Goal: Task Accomplishment & Management: Complete application form

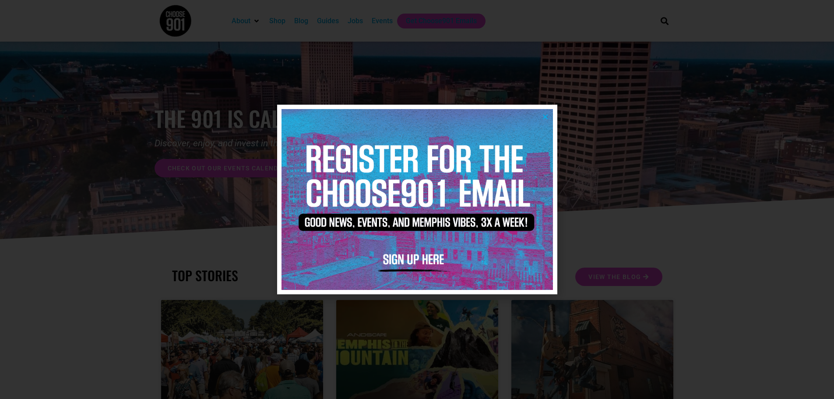
click at [547, 116] on icon "Close" at bounding box center [545, 116] width 7 height 7
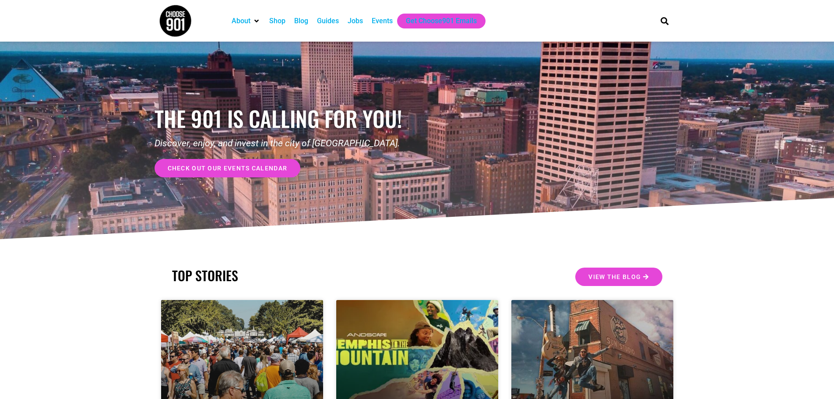
click at [361, 22] on div "Jobs" at bounding box center [355, 21] width 15 height 11
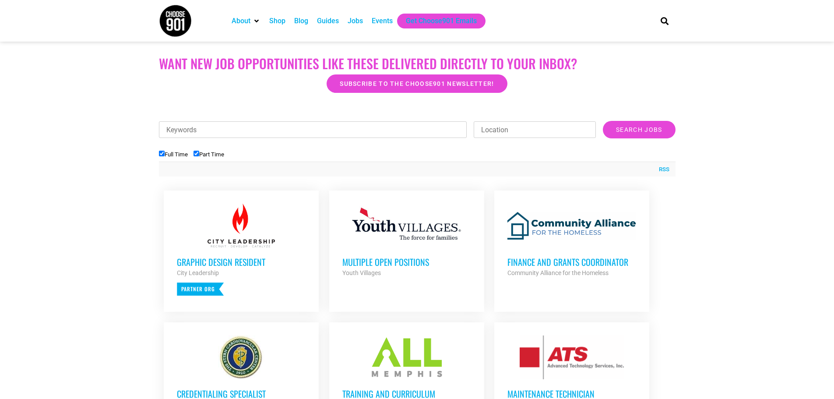
scroll to position [219, 0]
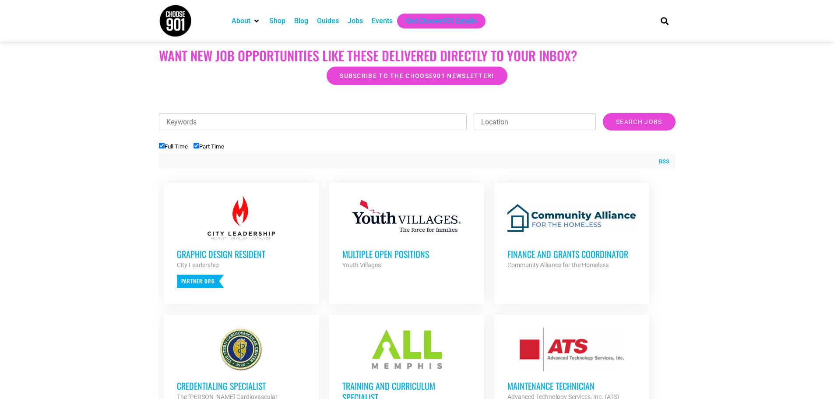
click at [196, 143] on input "Part Time" at bounding box center [197, 146] width 6 height 6
checkbox input "false"
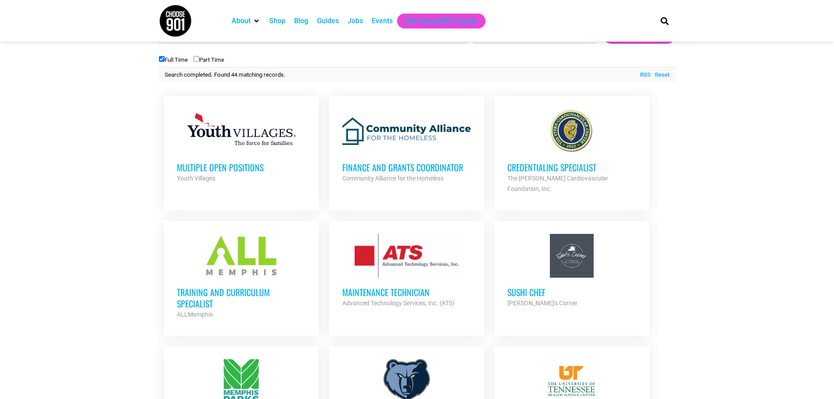
scroll to position [307, 0]
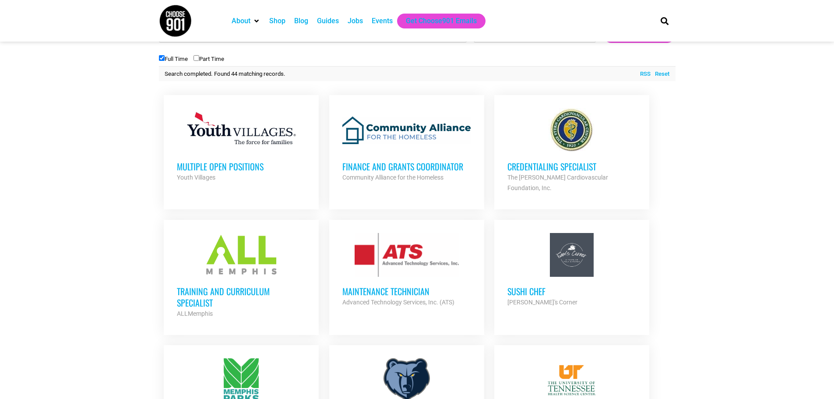
click at [235, 164] on h3 "Multiple Open Positions" at bounding box center [241, 166] width 129 height 11
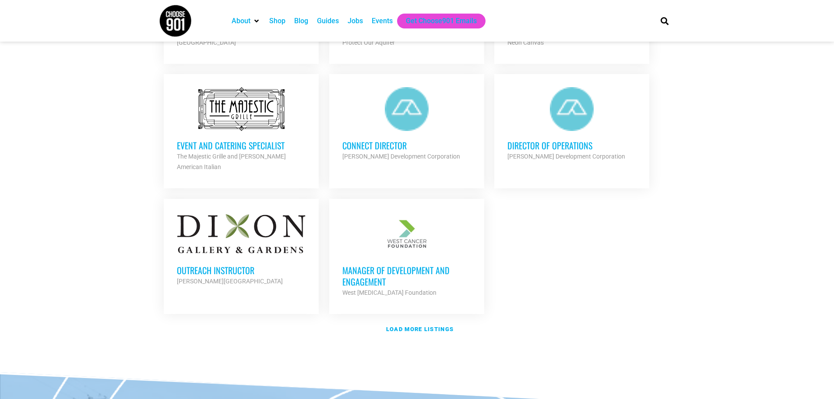
scroll to position [964, 0]
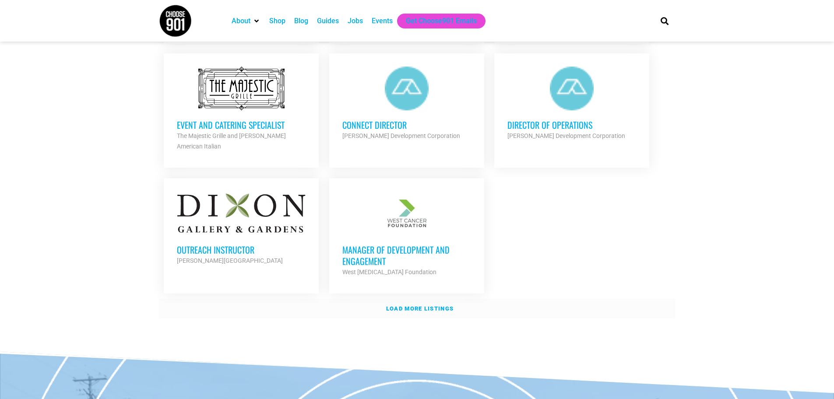
click at [414, 305] on strong "Load more listings" at bounding box center [419, 308] width 67 height 7
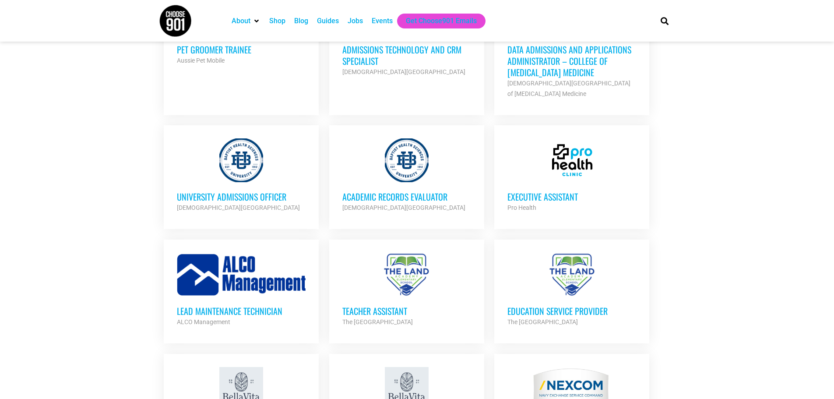
scroll to position [1401, 0]
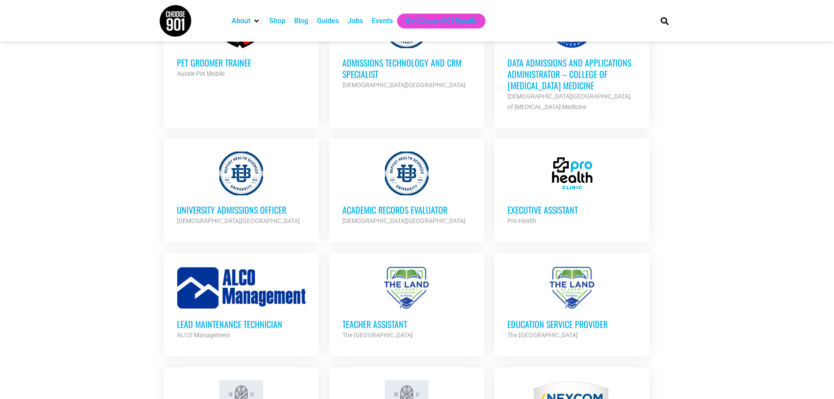
click at [224, 204] on h3 "University Admissions Officer" at bounding box center [241, 209] width 129 height 11
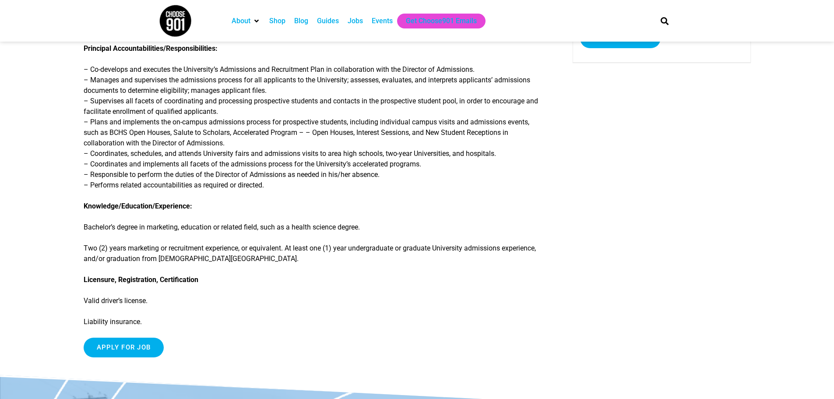
scroll to position [219, 0]
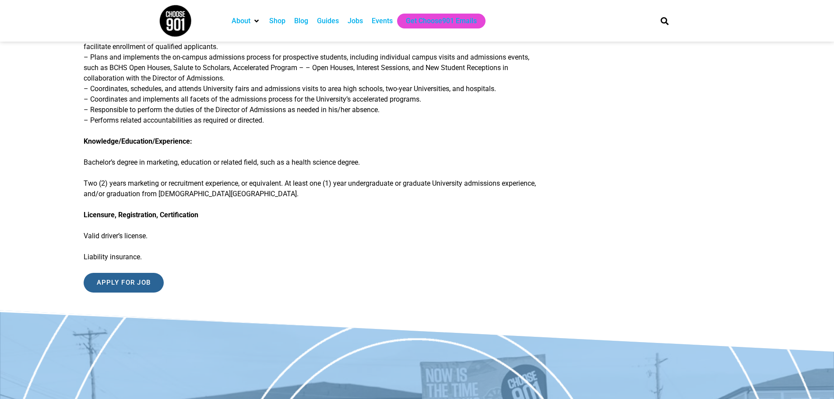
click at [138, 286] on input "Apply for job" at bounding box center [124, 283] width 81 height 20
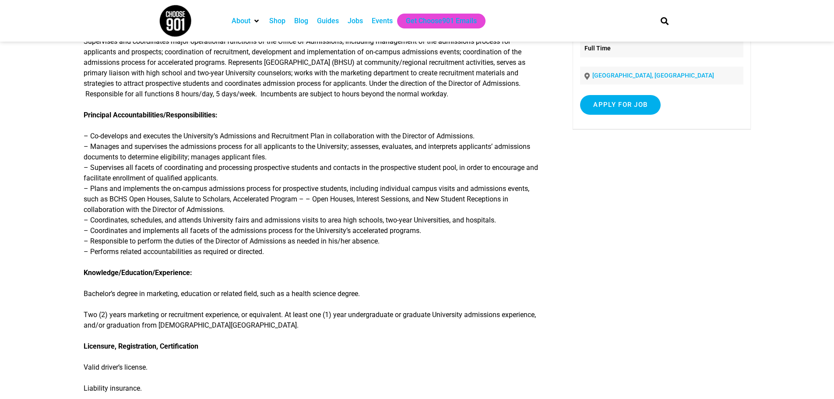
scroll to position [0, 0]
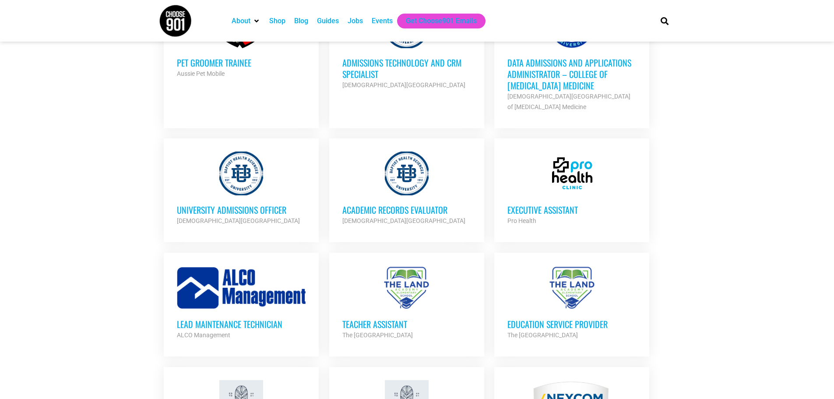
click at [434, 204] on h3 "Academic Records Evaluator" at bounding box center [406, 209] width 129 height 11
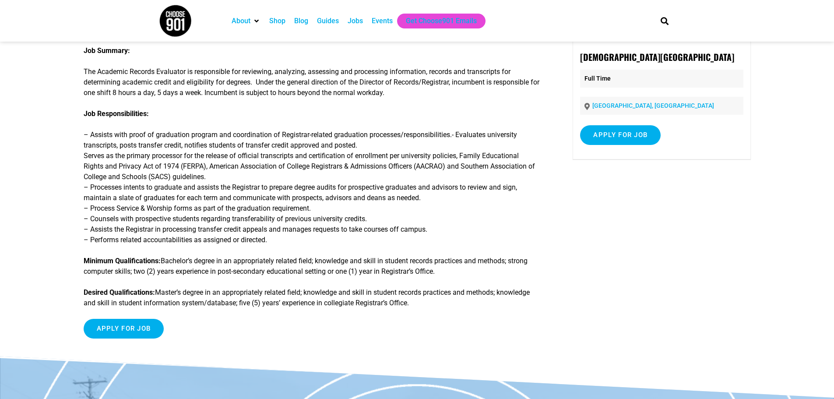
scroll to position [44, 0]
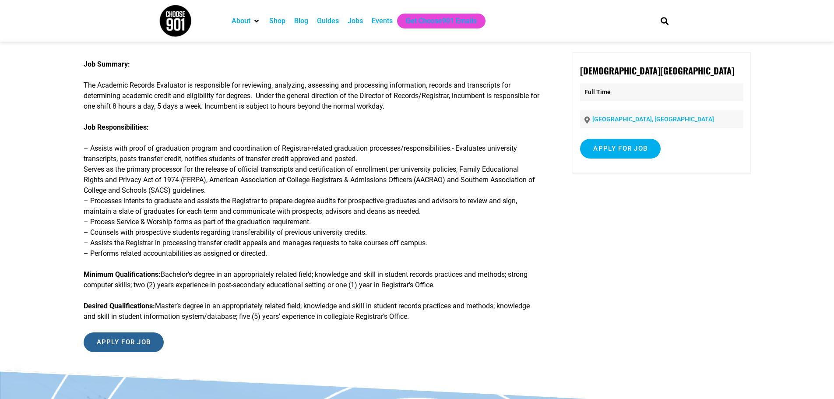
click at [140, 346] on input "Apply for job" at bounding box center [124, 342] width 81 height 20
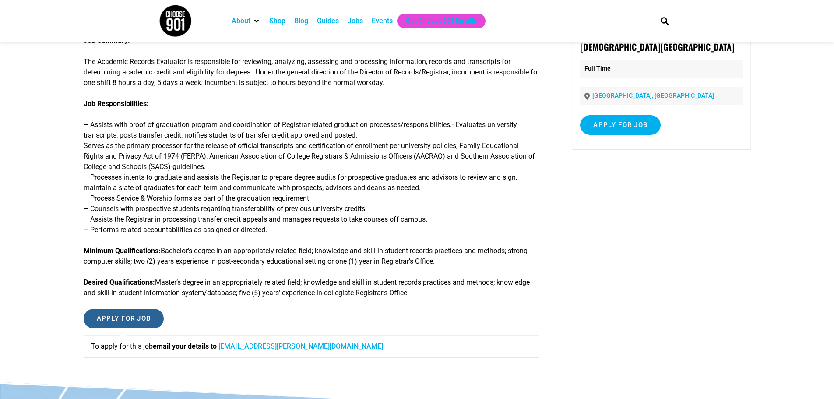
scroll to position [88, 0]
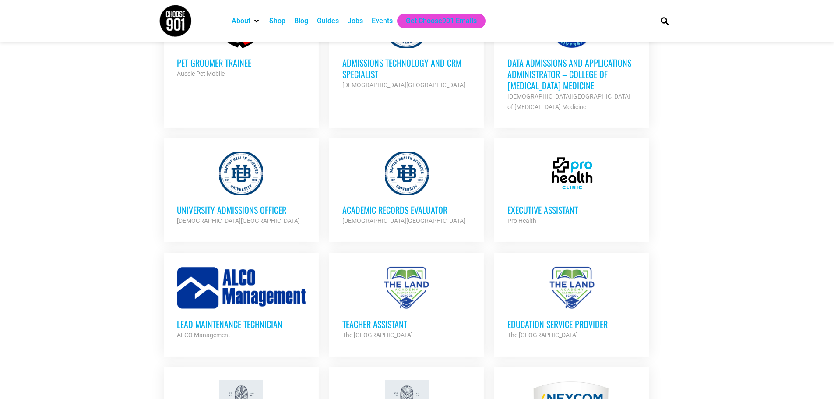
click at [548, 204] on h3 "Executive Assistant" at bounding box center [572, 209] width 129 height 11
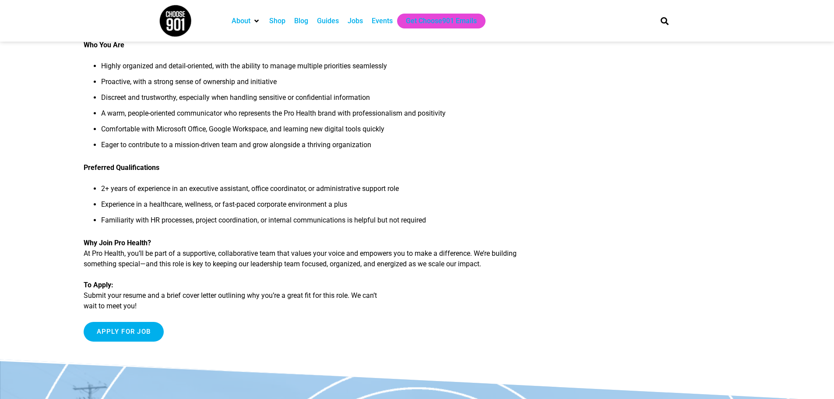
scroll to position [394, 0]
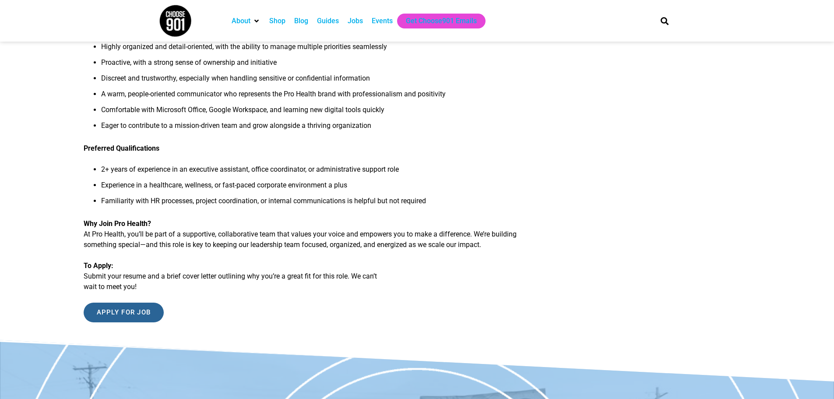
click at [126, 312] on input "Apply for job" at bounding box center [124, 313] width 81 height 20
